Goal: Navigation & Orientation: Find specific page/section

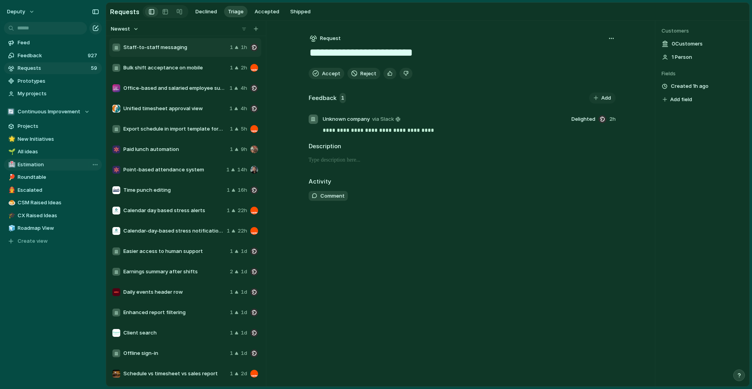
click at [33, 163] on span "Estimation" at bounding box center [58, 165] width 81 height 8
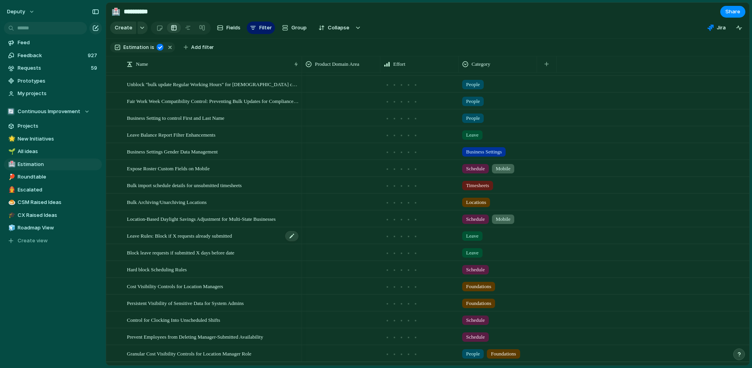
scroll to position [32, 0]
click at [272, 305] on div "Persistent Visibility of Sensitive Data for System Admins" at bounding box center [213, 302] width 172 height 16
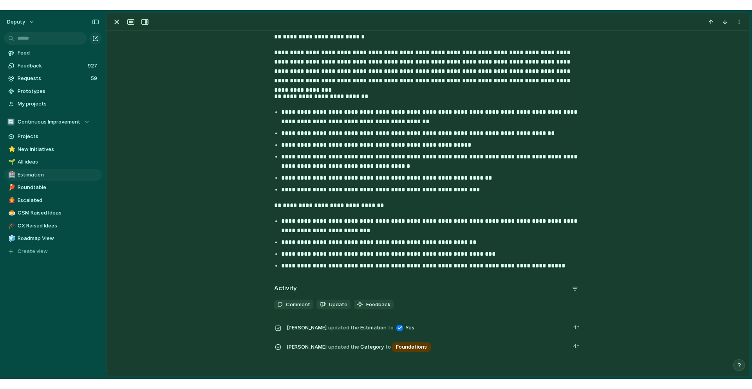
scroll to position [396, 0]
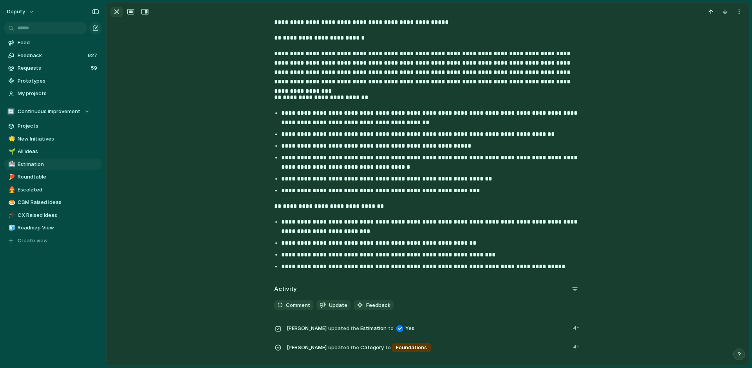
click at [116, 13] on div "button" at bounding box center [116, 11] width 9 height 9
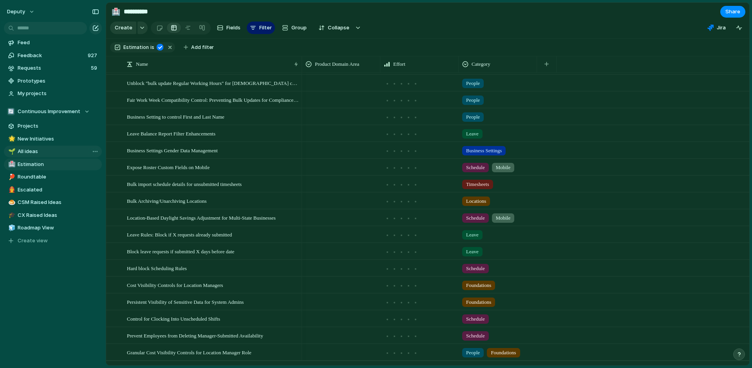
click at [35, 151] on span "All ideas" at bounding box center [58, 152] width 81 height 8
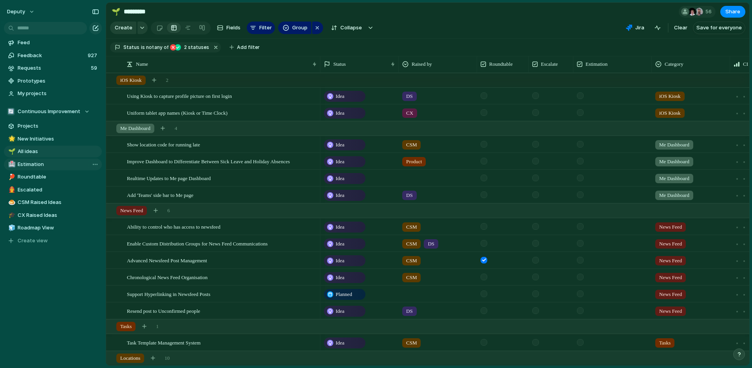
click at [38, 162] on span "Estimation" at bounding box center [58, 165] width 81 height 8
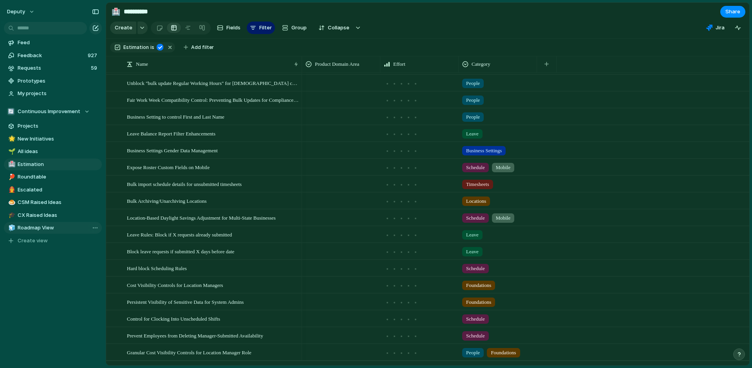
click at [33, 225] on span "Roadmap View" at bounding box center [58, 228] width 81 height 8
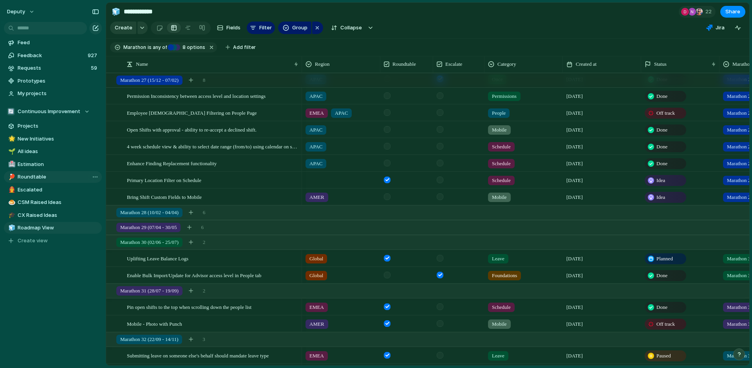
click at [29, 174] on span "Roundtable" at bounding box center [58, 177] width 81 height 8
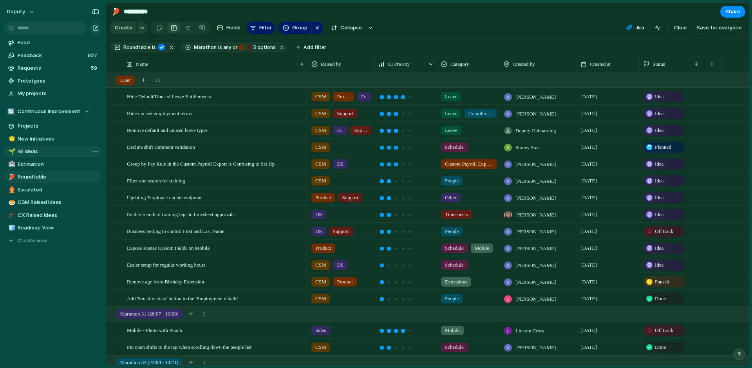
click at [30, 150] on span "All ideas" at bounding box center [58, 152] width 81 height 8
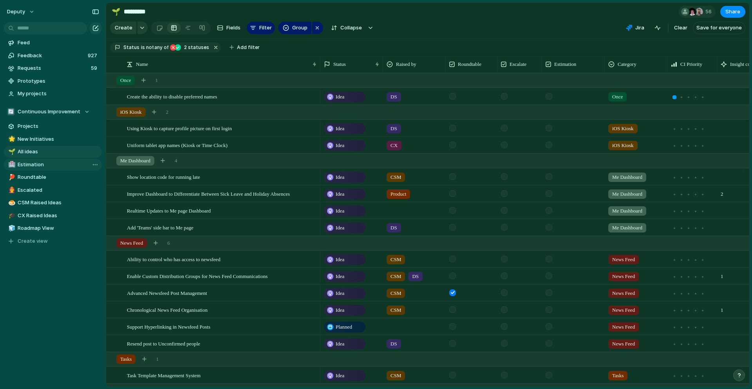
click at [27, 166] on span "Estimation" at bounding box center [58, 165] width 81 height 8
type input "**********"
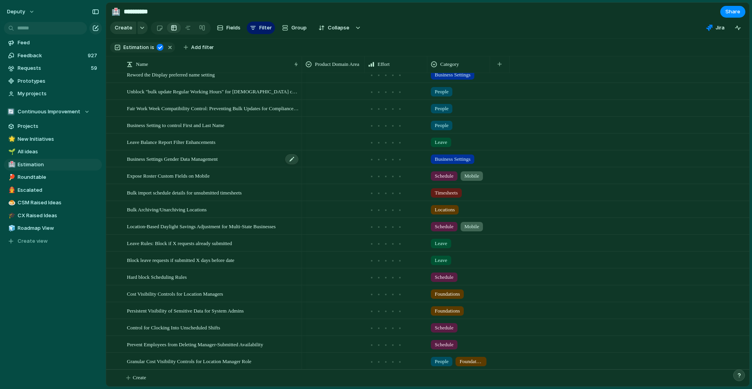
scroll to position [23, 0]
